Goal: Task Accomplishment & Management: Complete application form

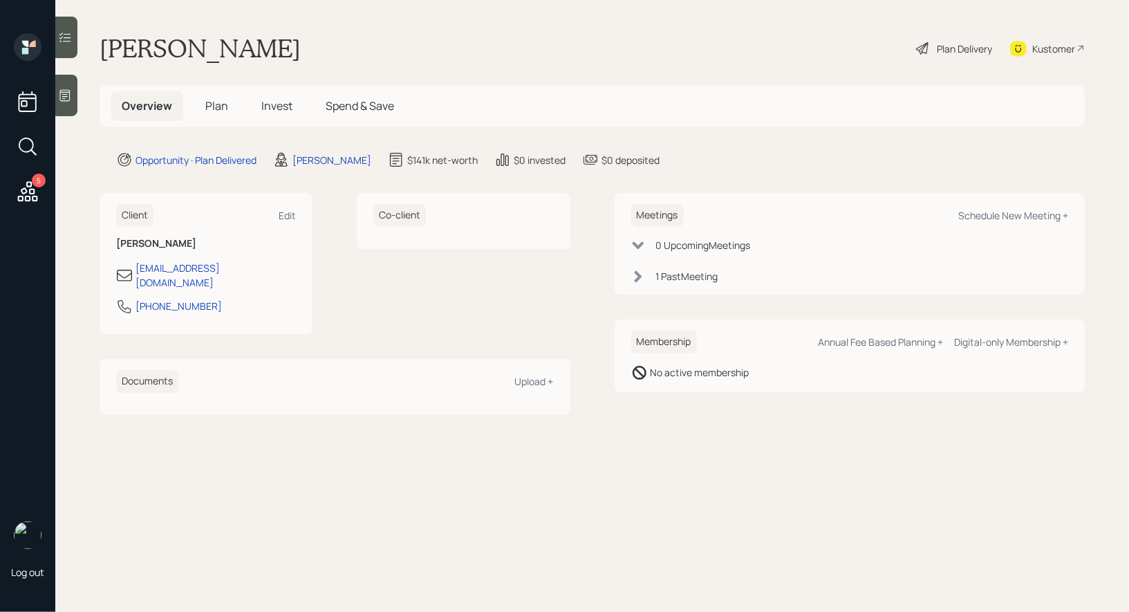
click at [217, 102] on span "Plan" at bounding box center [216, 105] width 23 height 15
